Goal: Task Accomplishment & Management: Complete application form

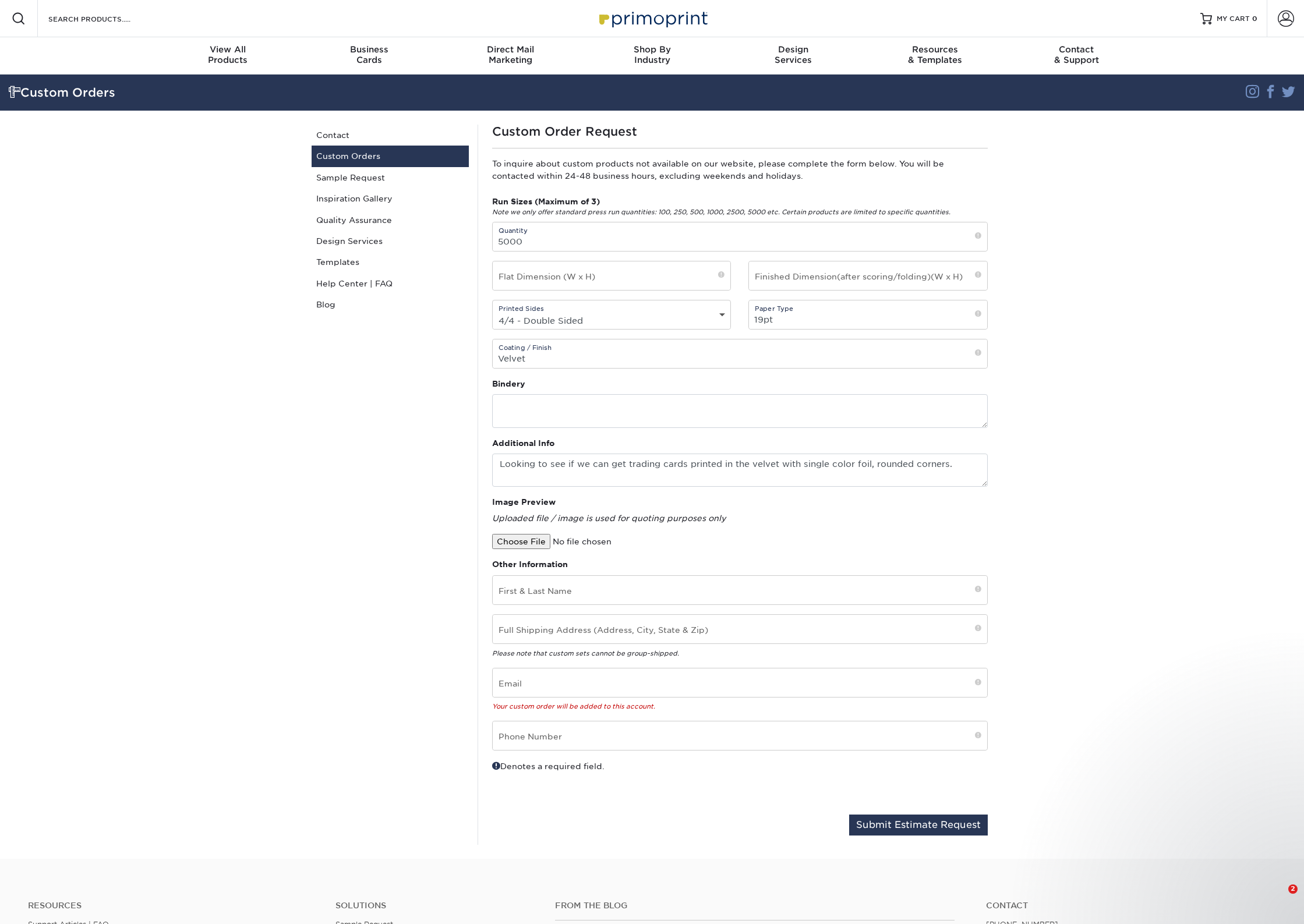
select select "4/4 - Double Sided"
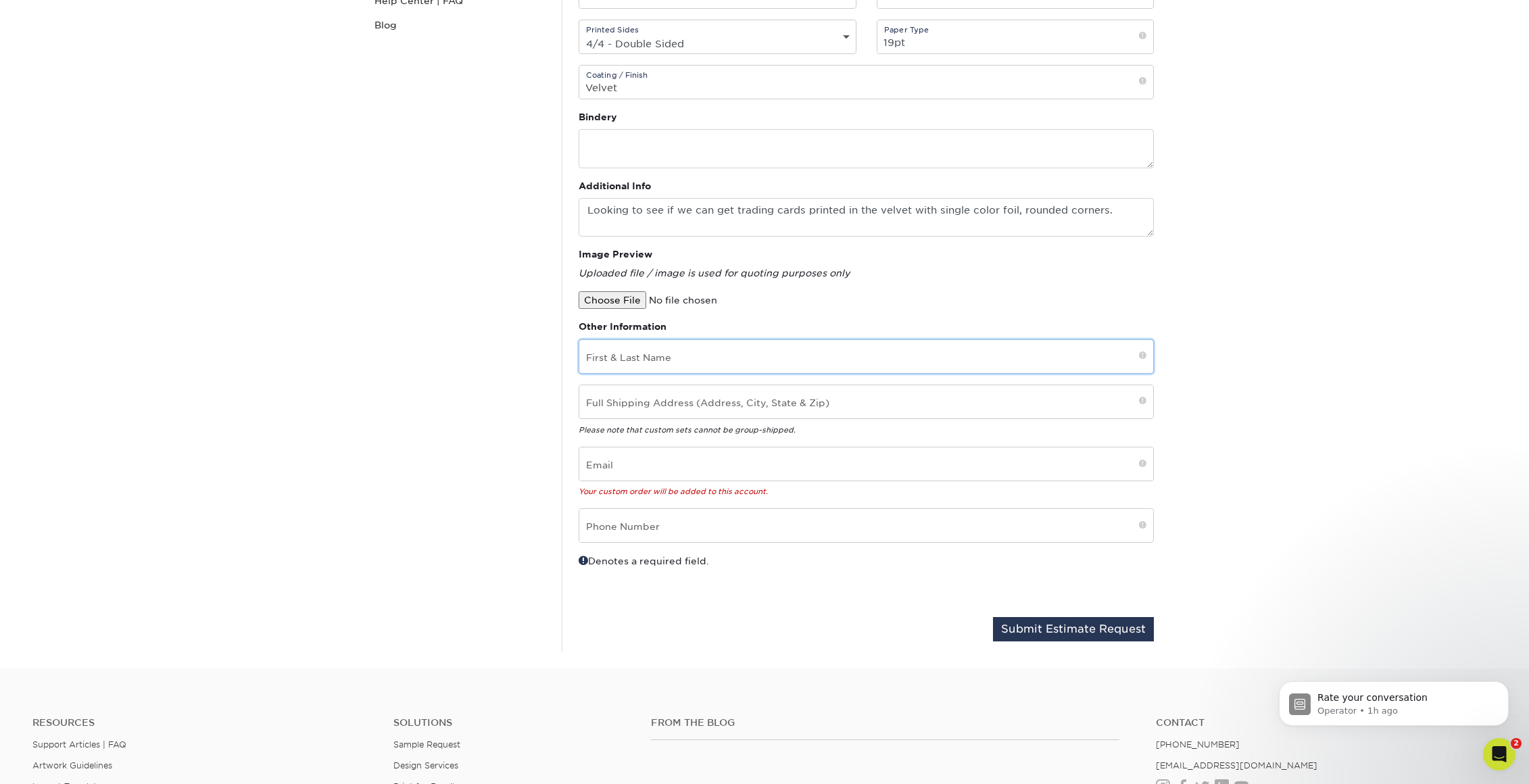
click at [696, 363] on input "text" at bounding box center [866, 357] width 574 height 33
type input "[PERSON_NAME]"
click at [856, 475] on input "email" at bounding box center [866, 464] width 574 height 33
type input "debra"
type input "87131"
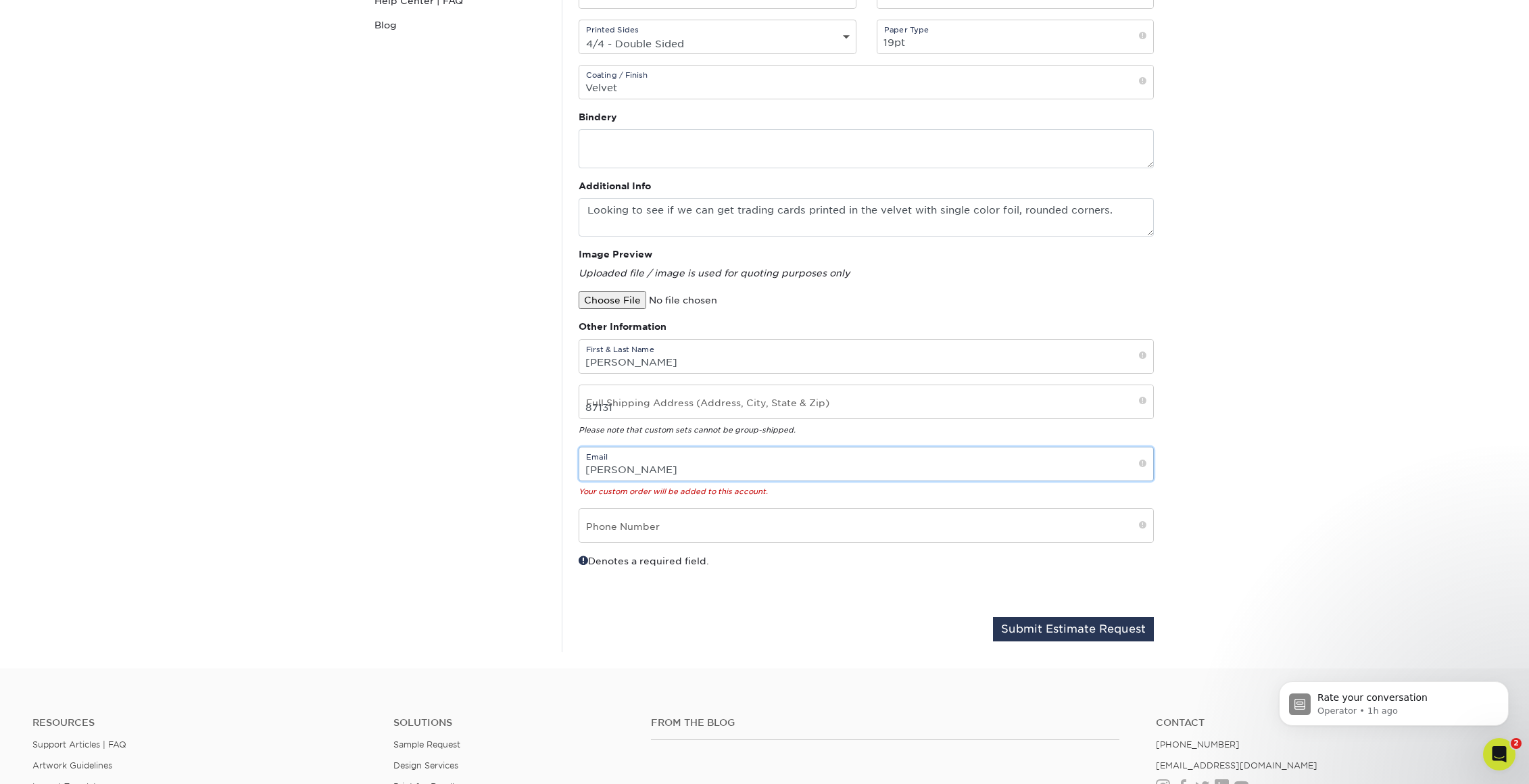
type input "debrawest@unm.edu"
type input "5052774958"
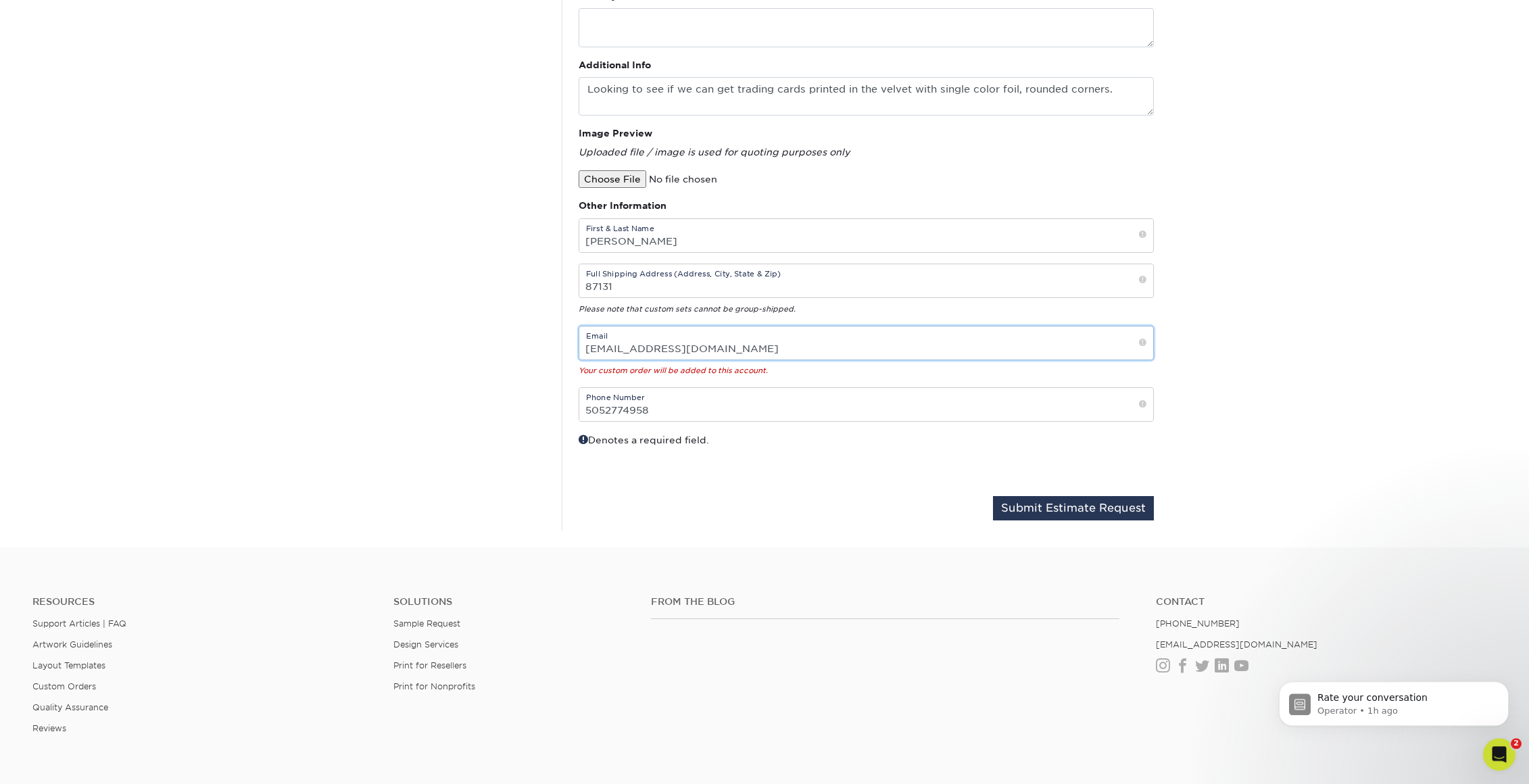
scroll to position [479, 0]
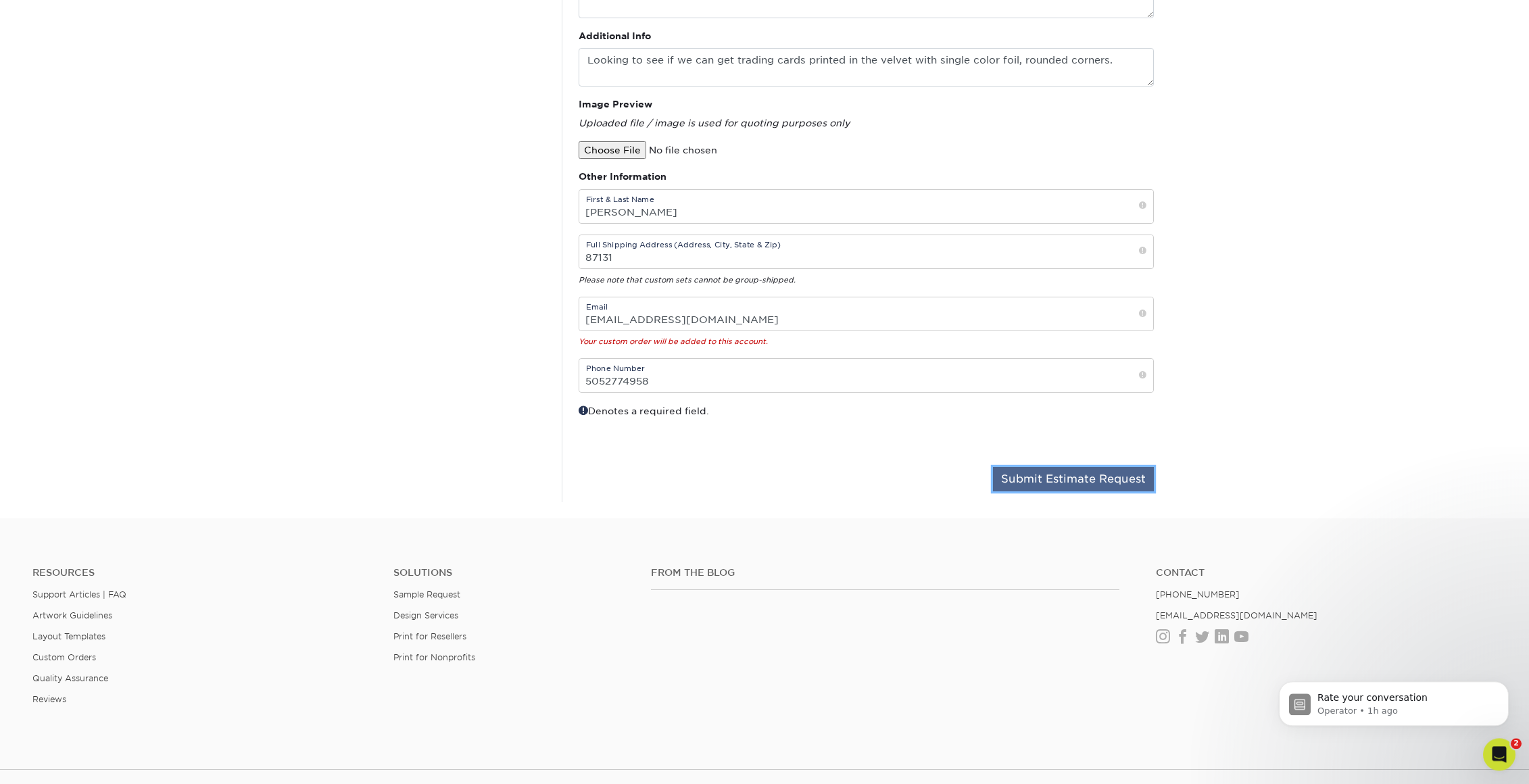
click at [1042, 482] on button "Submit Estimate Request" at bounding box center [1073, 479] width 161 height 24
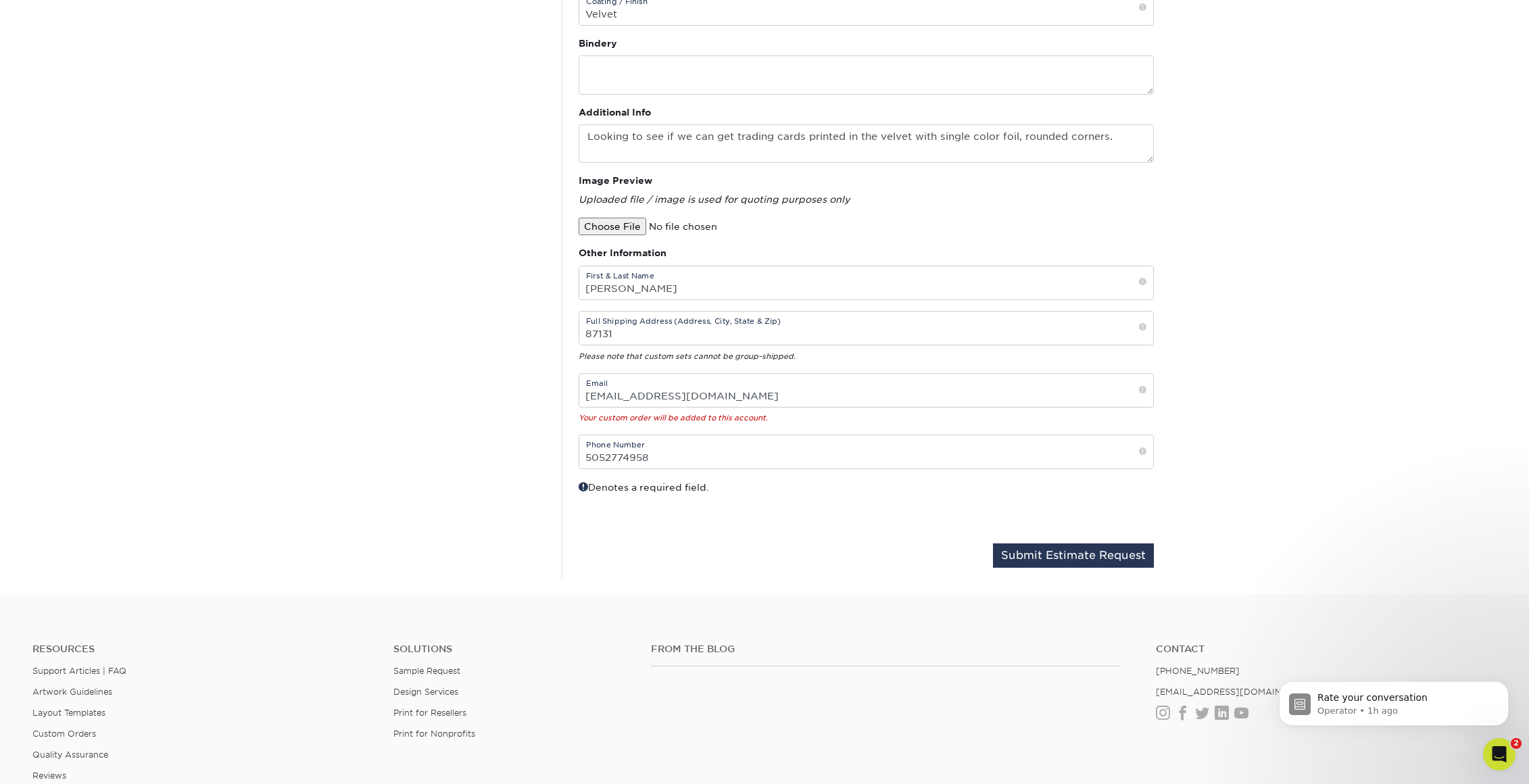
scroll to position [408, 0]
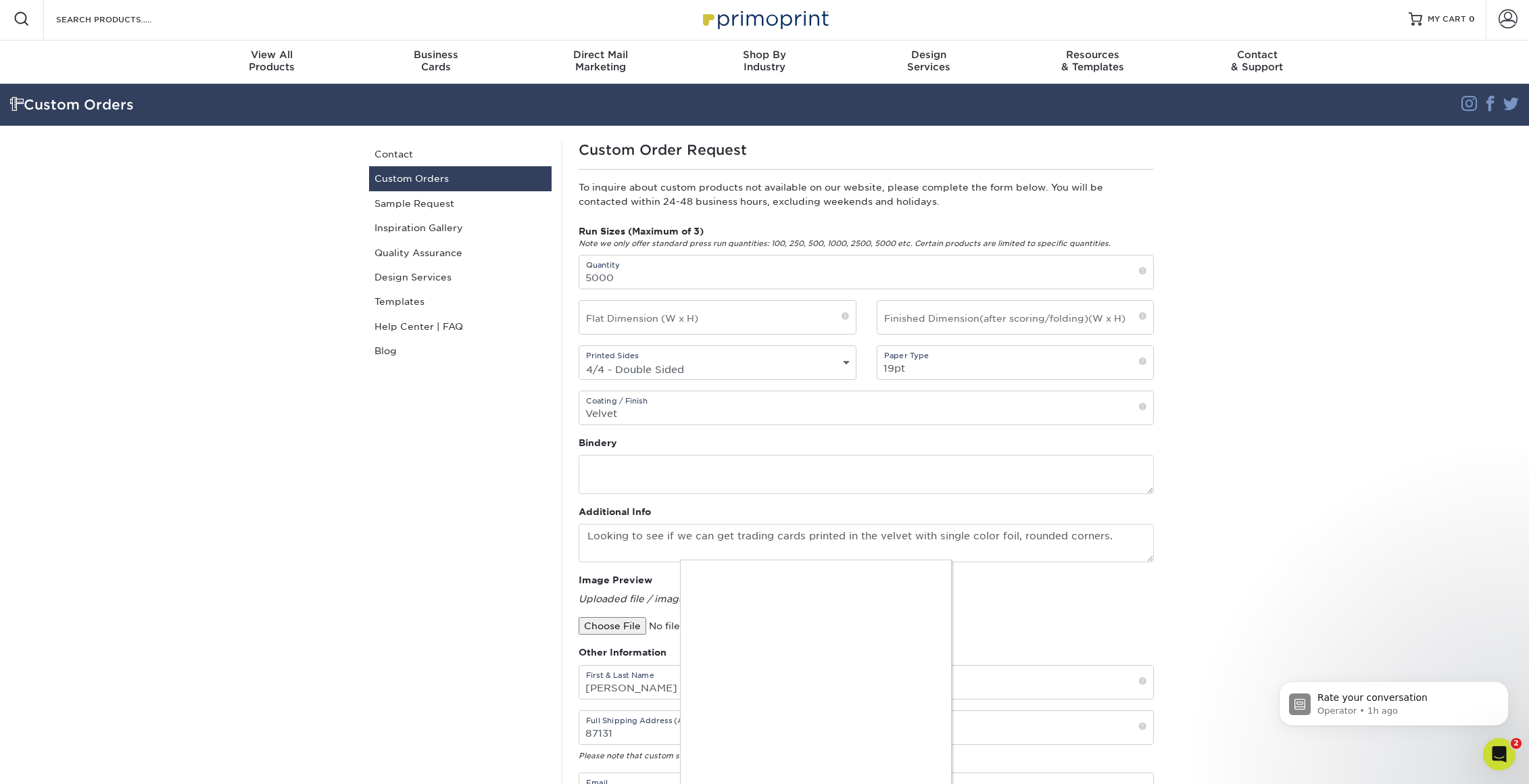
click at [688, 316] on div at bounding box center [764, 392] width 1529 height 784
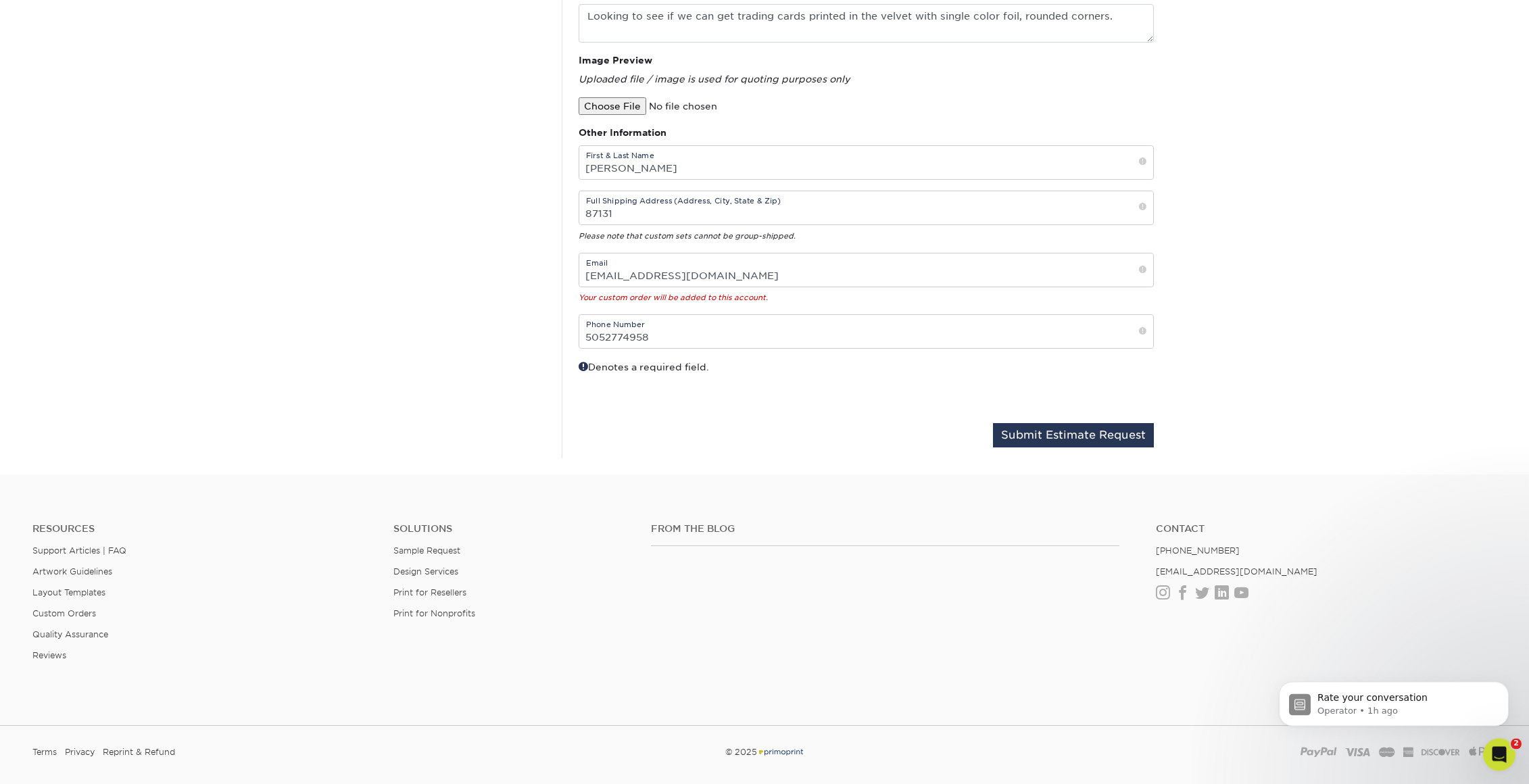
scroll to position [0, 0]
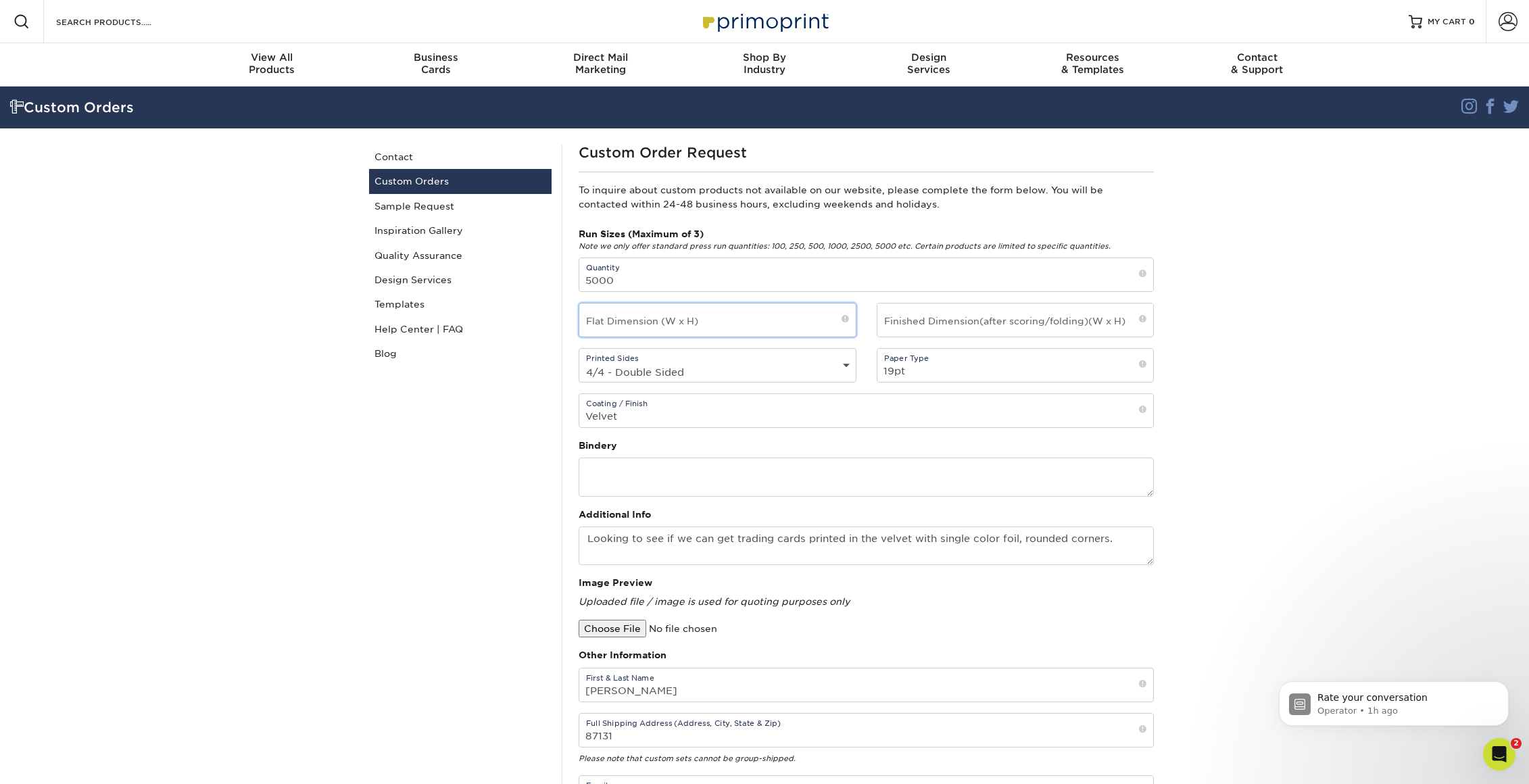
click at [618, 322] on input "text" at bounding box center [717, 320] width 276 height 33
type input "Not sure"
click at [1048, 322] on input "text" at bounding box center [1016, 320] width 276 height 33
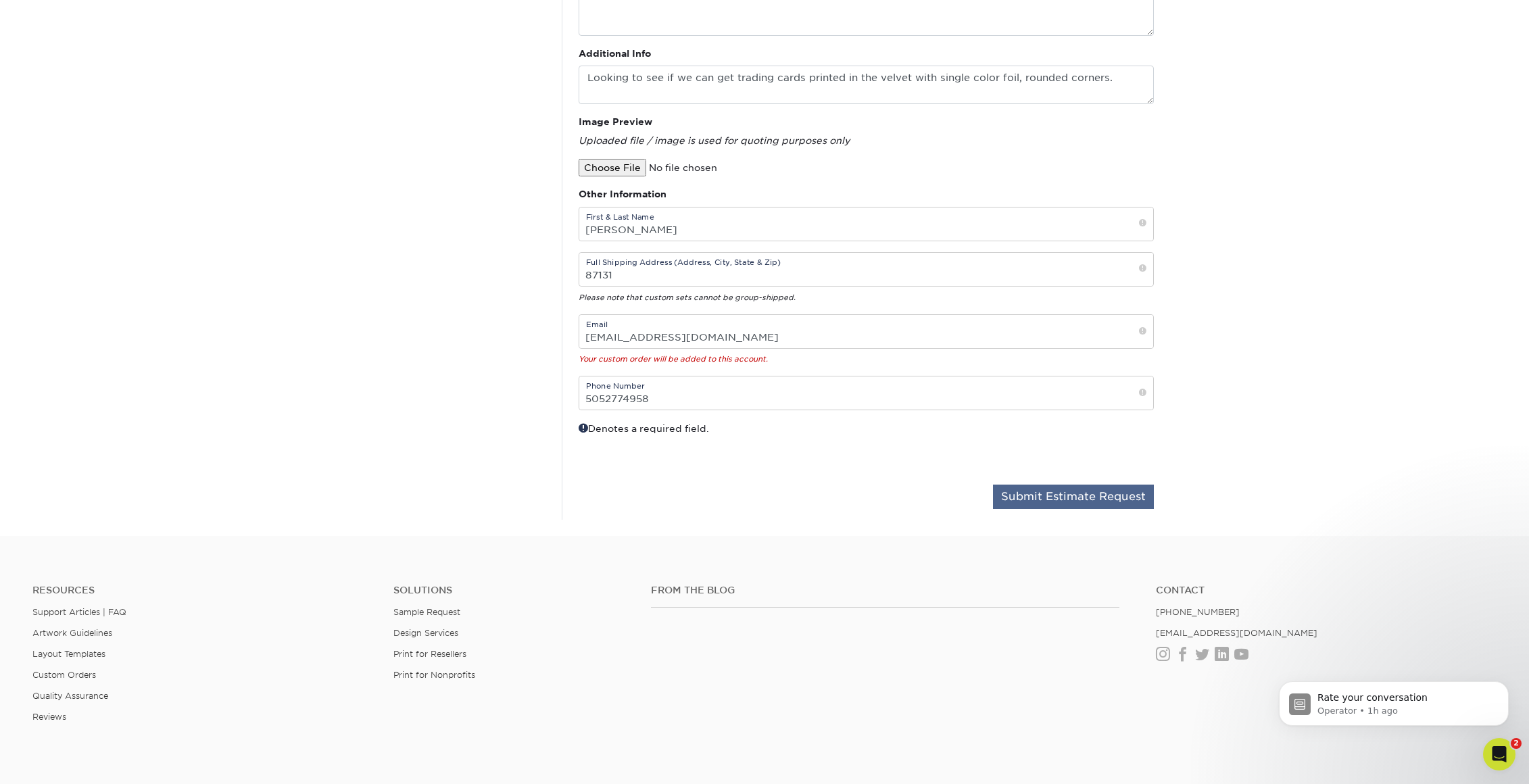
scroll to position [474, 0]
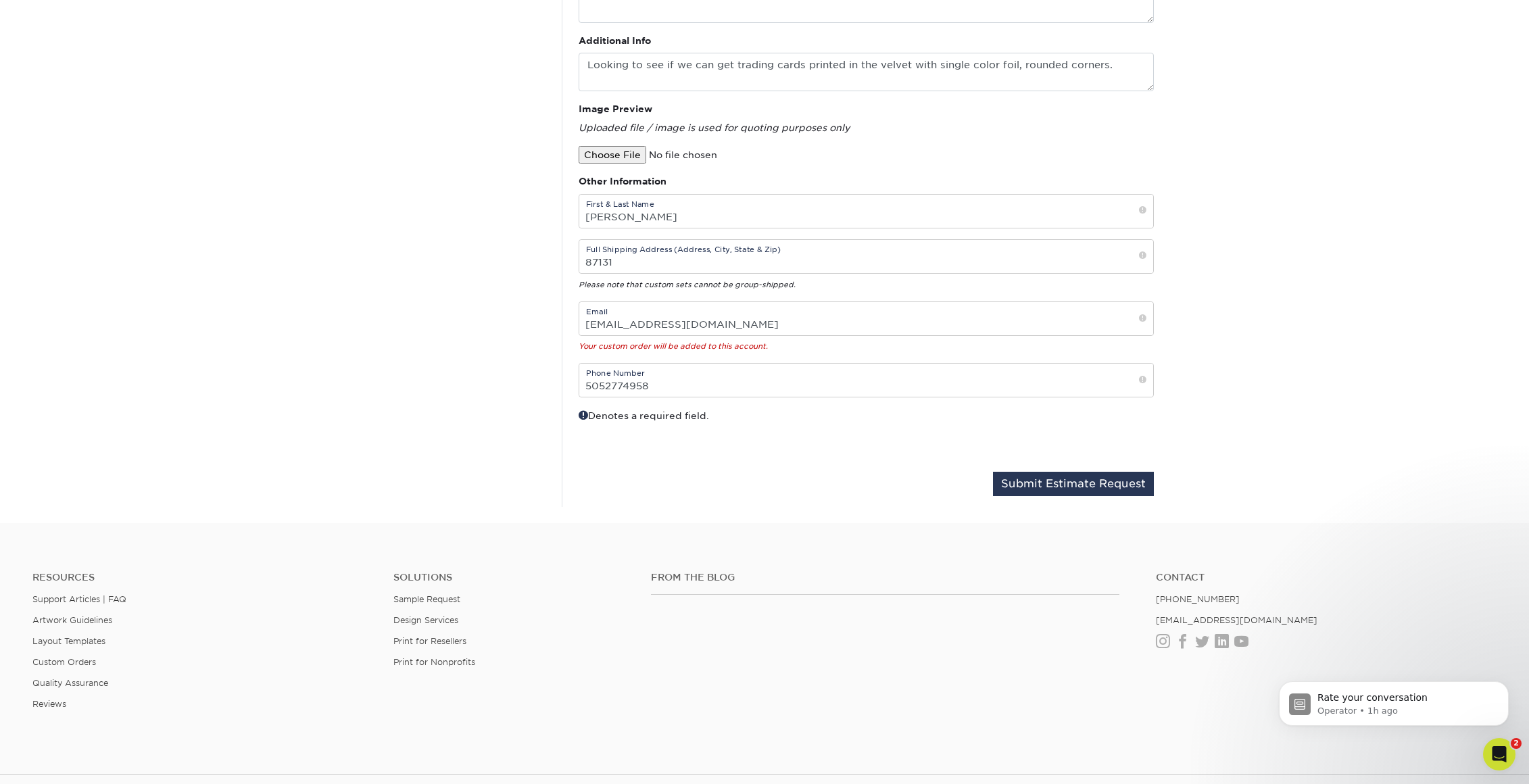
type input "not sure - trading card sized"
click at [1028, 489] on button "Submit Estimate Request" at bounding box center [1073, 484] width 161 height 24
